Goal: Task Accomplishment & Management: Use online tool/utility

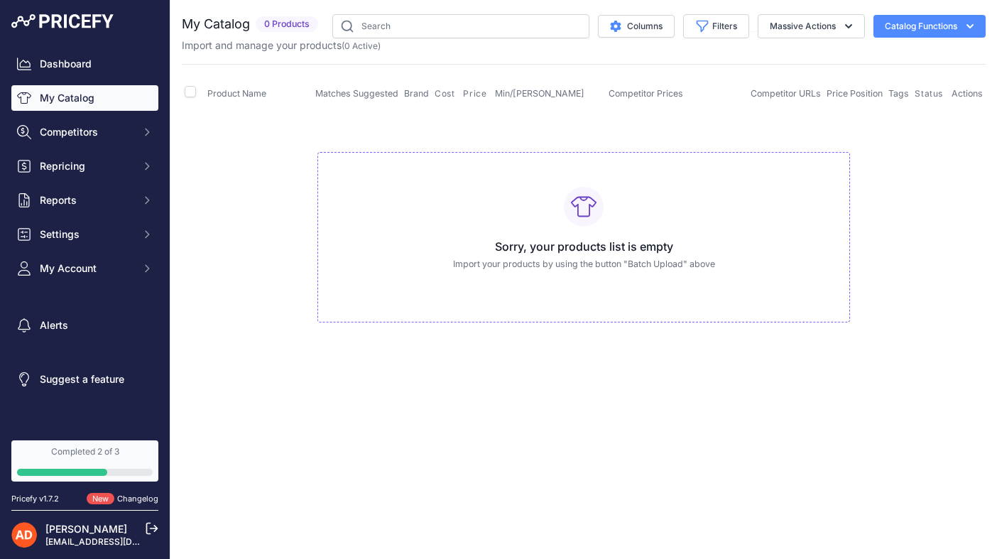
click at [63, 92] on link "My Catalog" at bounding box center [84, 98] width 147 height 26
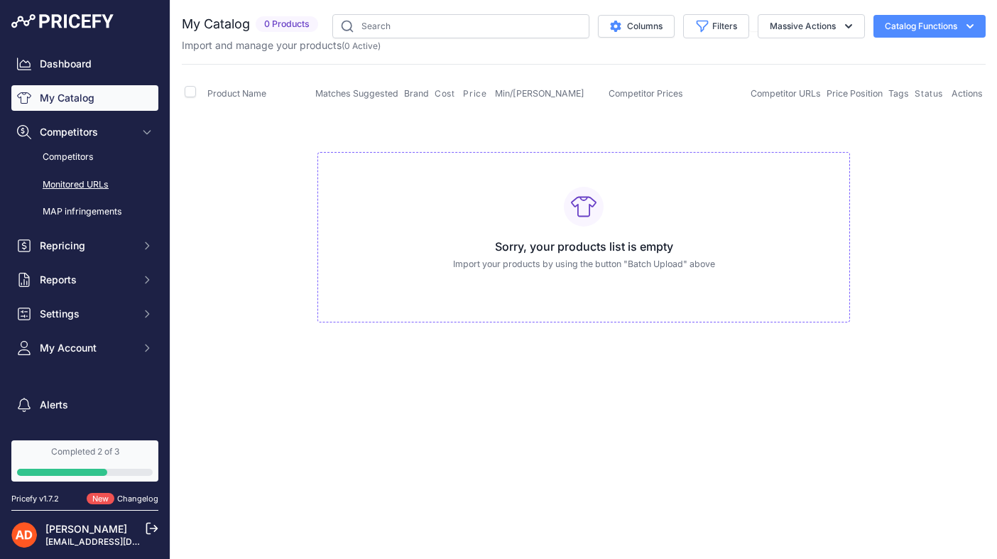
click at [63, 181] on link "Monitored URLs" at bounding box center [84, 185] width 147 height 25
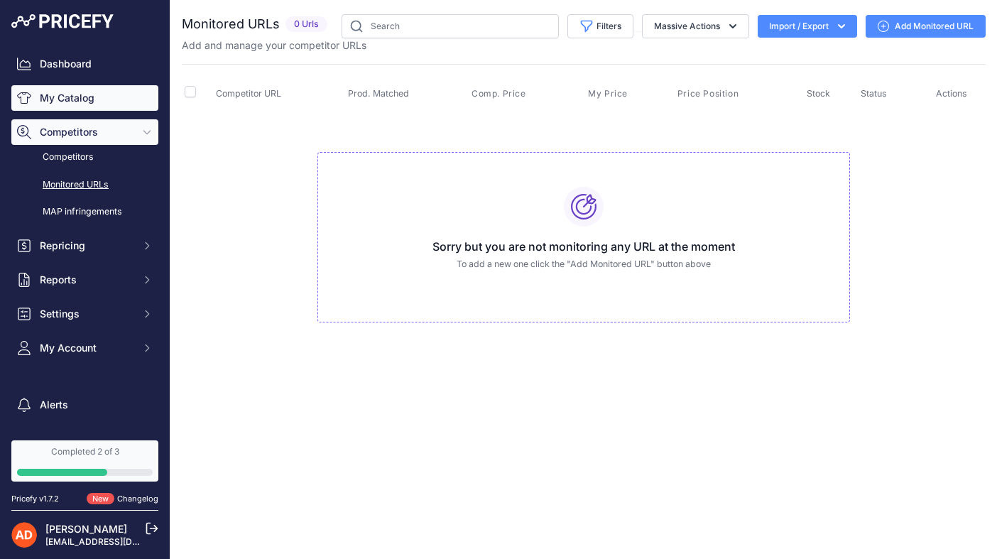
click at [72, 100] on link "My Catalog" at bounding box center [84, 98] width 147 height 26
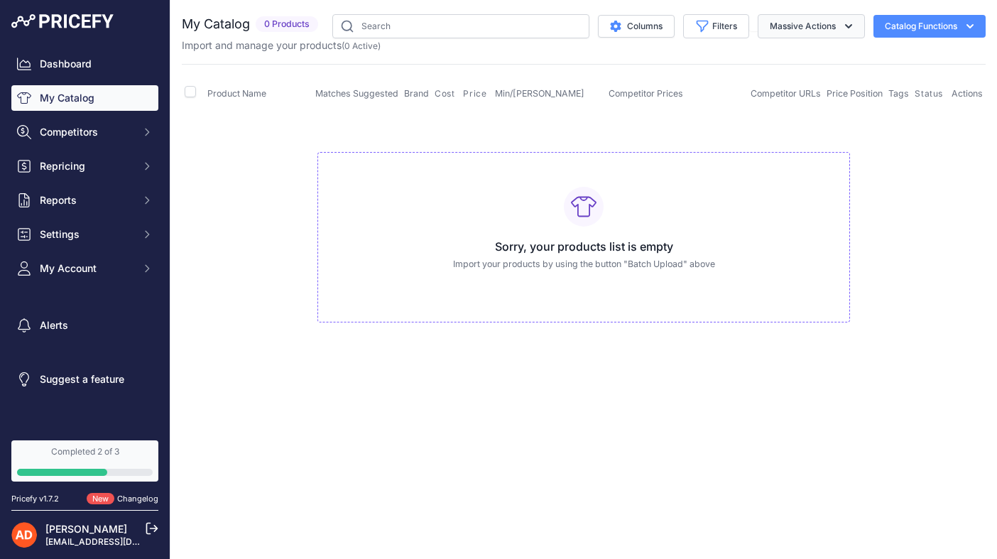
click at [809, 27] on button "Massive Actions" at bounding box center [811, 26] width 107 height 24
click at [941, 28] on button "Catalog Functions" at bounding box center [930, 26] width 112 height 23
click at [891, 111] on link "Batch Upload" at bounding box center [904, 107] width 159 height 26
